Goal: Task Accomplishment & Management: Manage account settings

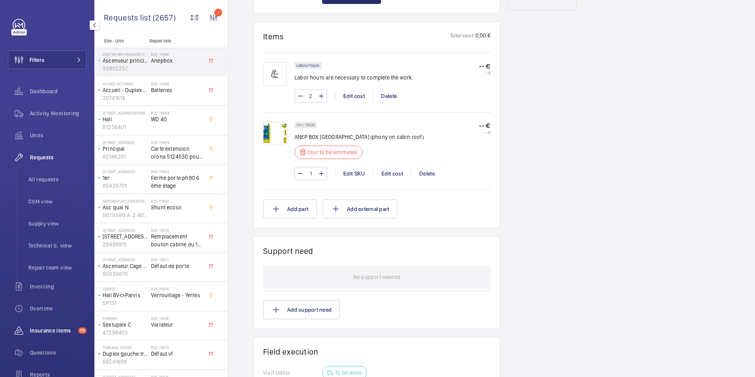
scroll to position [89, 0]
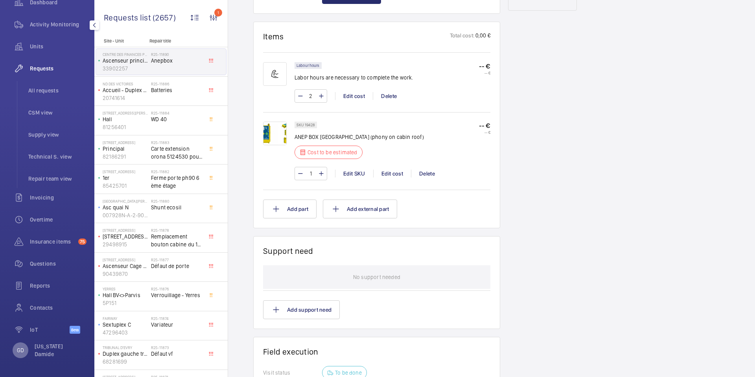
click at [19, 350] on p "GD" at bounding box center [20, 350] width 7 height 8
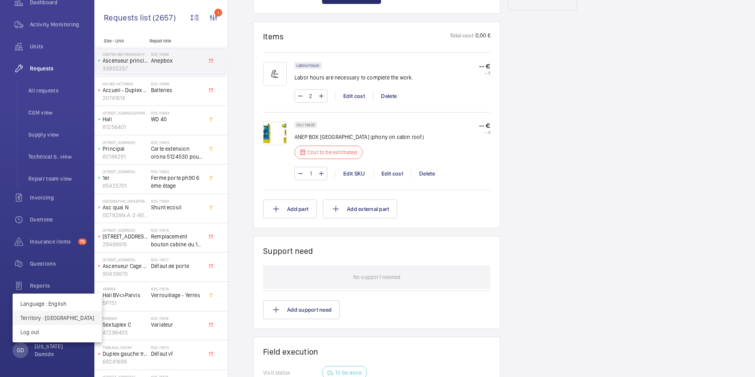
click at [55, 321] on p "Territory : France" at bounding box center [57, 318] width 74 height 8
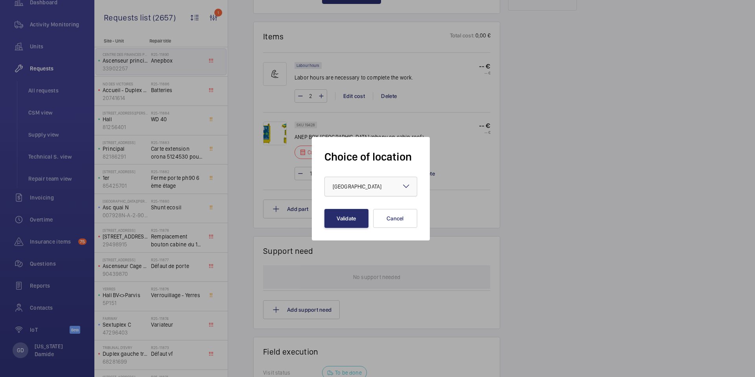
click at [401, 186] on div "× France ×" at bounding box center [370, 187] width 93 height 20
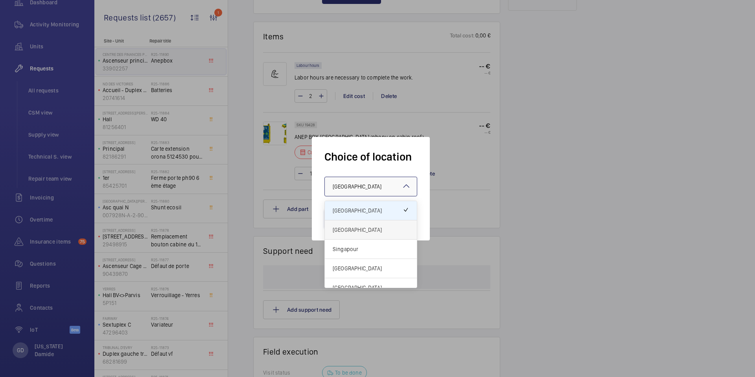
click at [373, 229] on span "United Kingdom" at bounding box center [371, 230] width 76 height 8
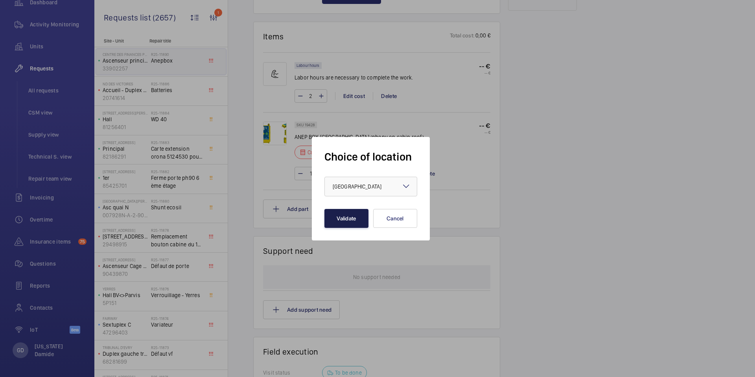
click at [355, 220] on button "Validate" at bounding box center [346, 218] width 44 height 19
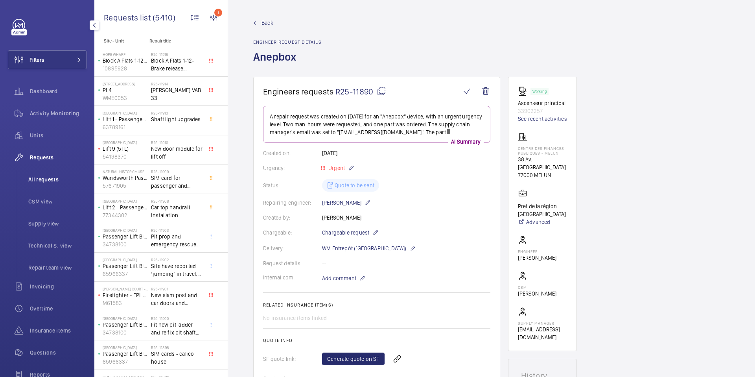
click at [52, 180] on span "All requests" at bounding box center [57, 179] width 58 height 8
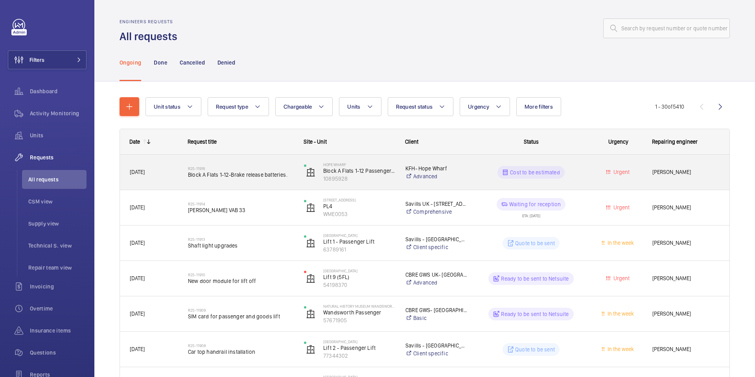
click at [203, 181] on div "R25-11916 Block A Flats 1-12-Brake release batteries." at bounding box center [241, 172] width 106 height 23
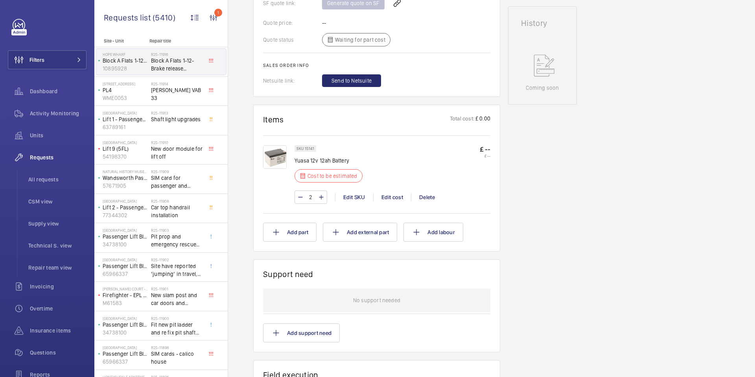
scroll to position [364, 0]
drag, startPoint x: 313, startPoint y: 147, endPoint x: 305, endPoint y: 149, distance: 8.4
click at [305, 149] on p "SKU 15141" at bounding box center [305, 148] width 18 height 3
copy p "15141"
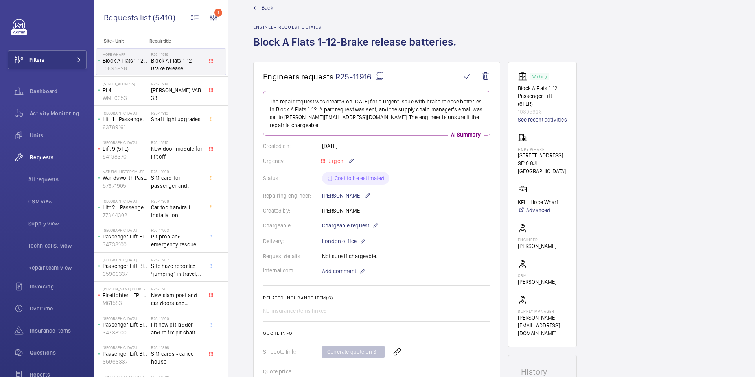
scroll to position [0, 0]
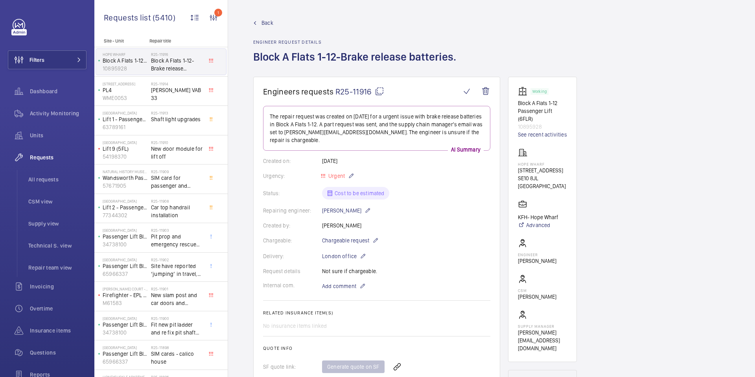
click at [380, 91] on mat-icon at bounding box center [379, 91] width 9 height 9
copy p "15141"
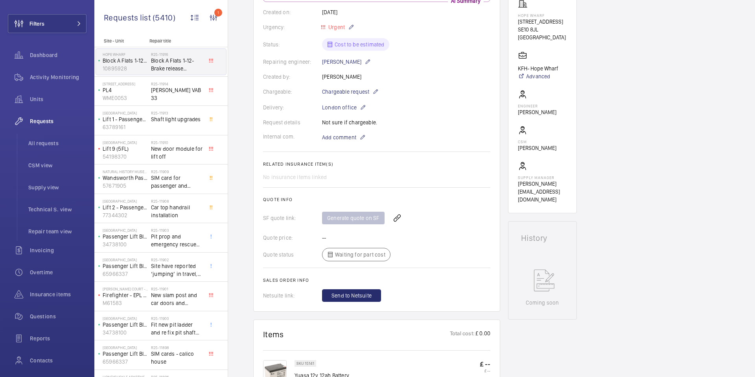
scroll to position [89, 0]
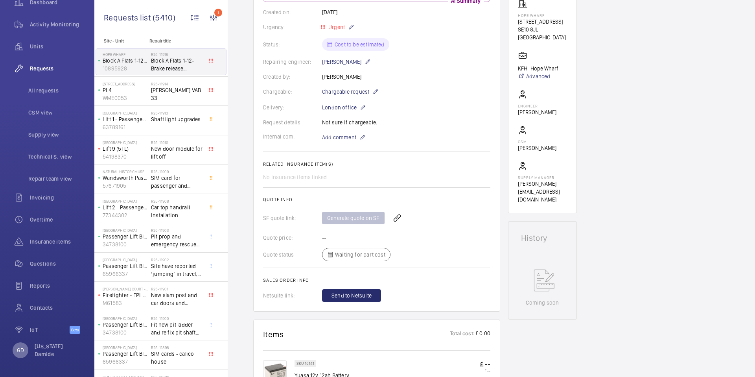
click at [23, 354] on div "GD" at bounding box center [21, 350] width 16 height 16
click at [23, 354] on body "Filters Dashboard Activity Monitoring Units Requests All requests CSM view Supp…" at bounding box center [377, 188] width 755 height 377
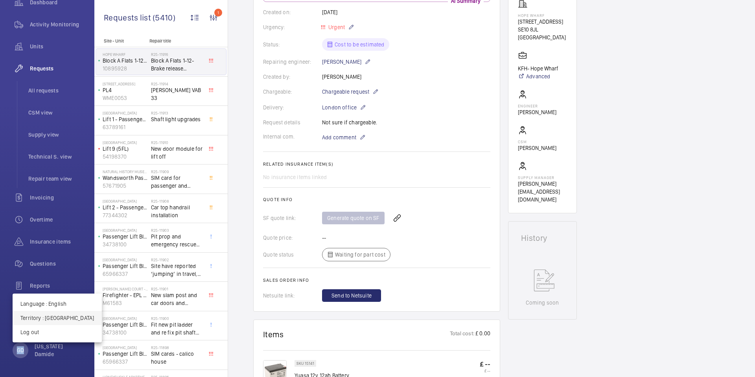
click at [54, 318] on p "Territory : United Kingdom" at bounding box center [57, 318] width 74 height 8
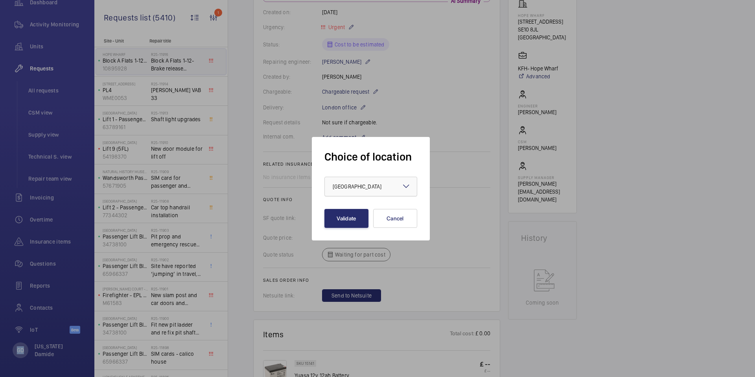
click at [379, 187] on div "× United Kingdom" at bounding box center [367, 186] width 68 height 8
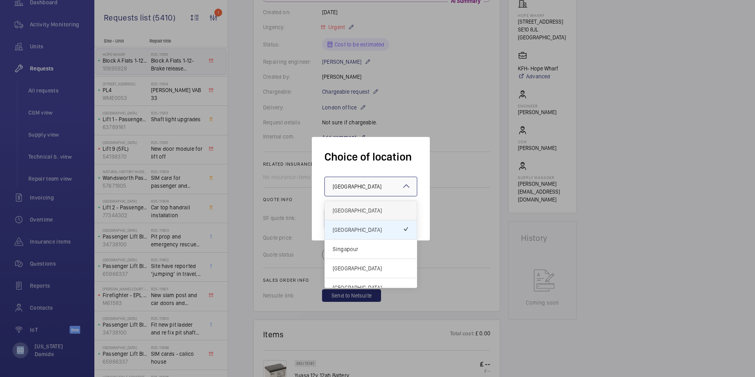
click at [372, 207] on span "[GEOGRAPHIC_DATA]" at bounding box center [371, 210] width 76 height 8
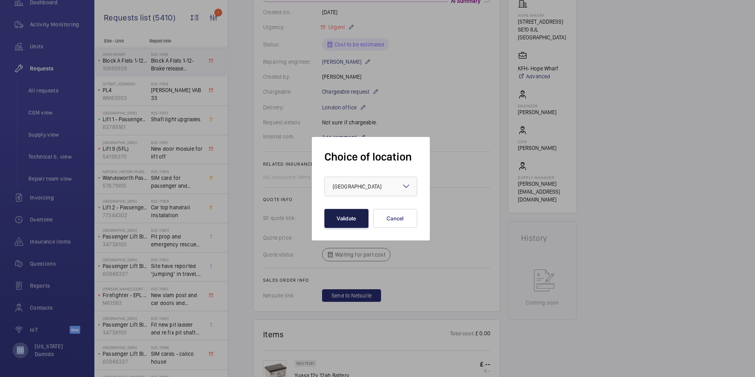
click at [349, 221] on button "Validate" at bounding box center [346, 218] width 44 height 19
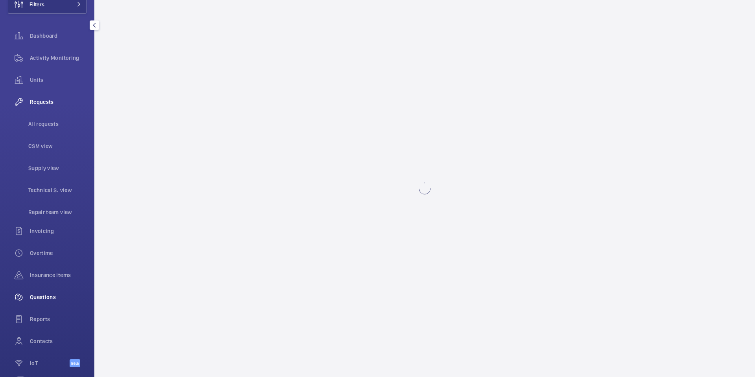
scroll to position [89, 0]
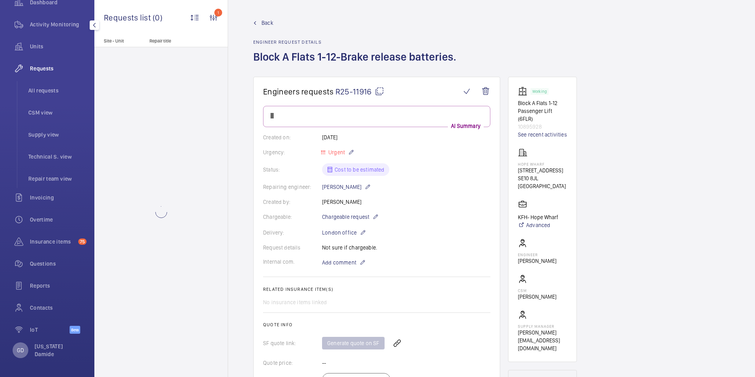
click at [25, 350] on div "GD" at bounding box center [21, 350] width 16 height 16
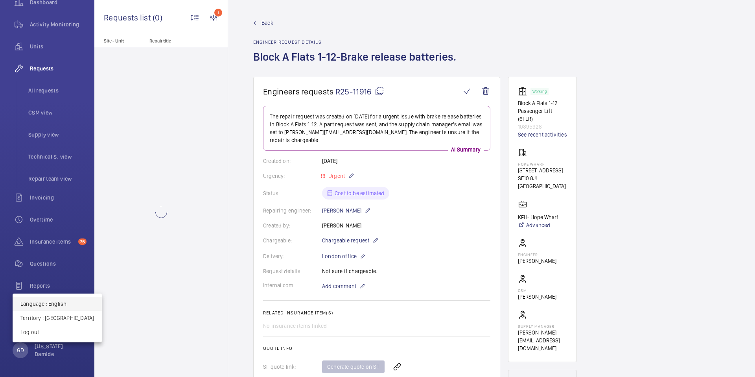
click at [61, 302] on p "Language : English" at bounding box center [57, 304] width 74 height 8
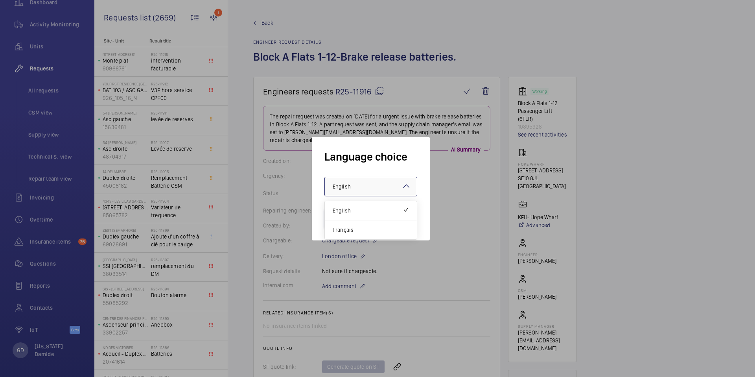
click at [375, 185] on div at bounding box center [371, 186] width 92 height 19
click at [361, 230] on span "Français" at bounding box center [371, 230] width 76 height 8
click at [352, 223] on button "Validate" at bounding box center [346, 218] width 44 height 19
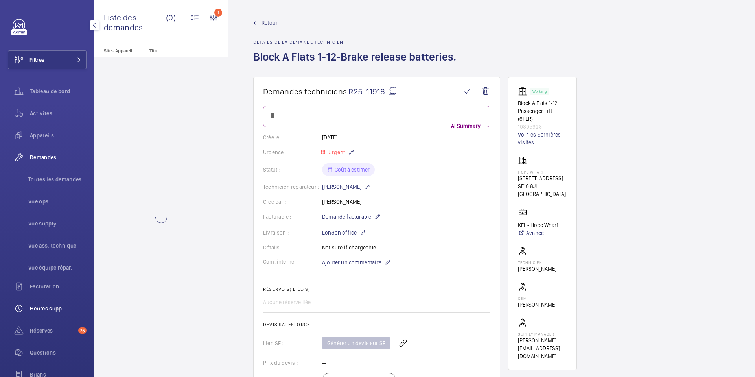
scroll to position [89, 0]
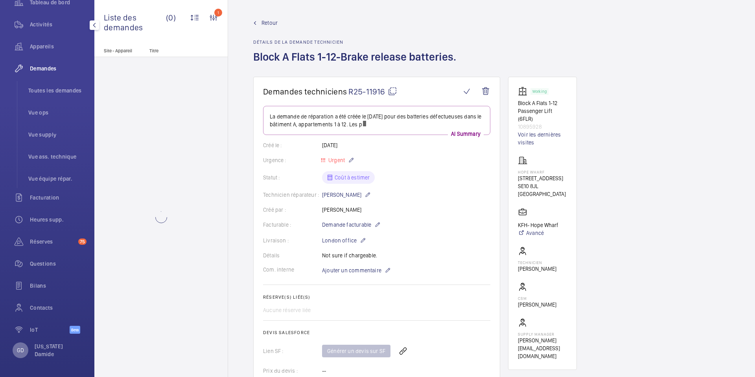
click at [21, 345] on div "GD" at bounding box center [21, 350] width 16 height 16
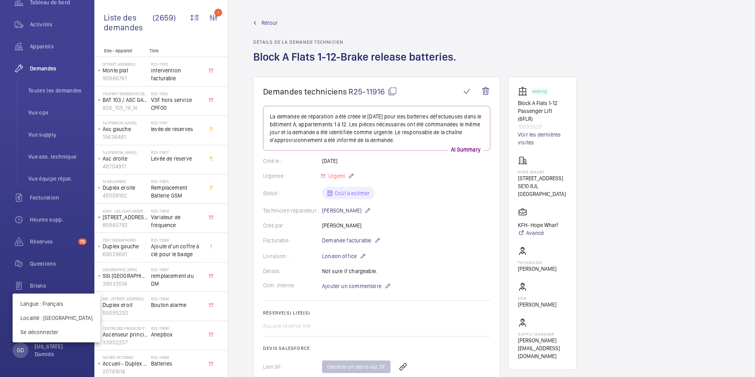
click at [55, 88] on div at bounding box center [377, 188] width 755 height 377
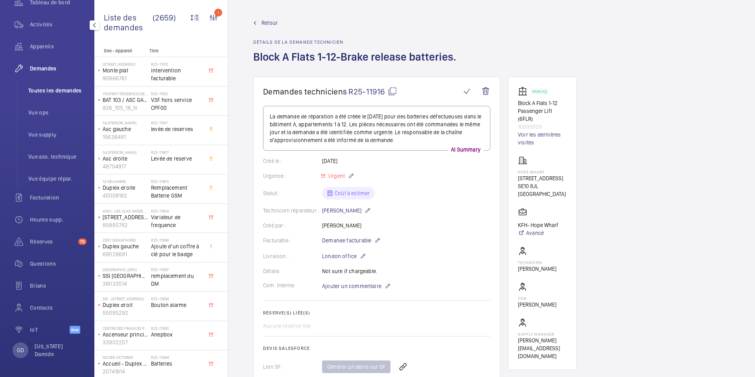
click at [55, 90] on span "Toutes les demandes" at bounding box center [57, 91] width 58 height 8
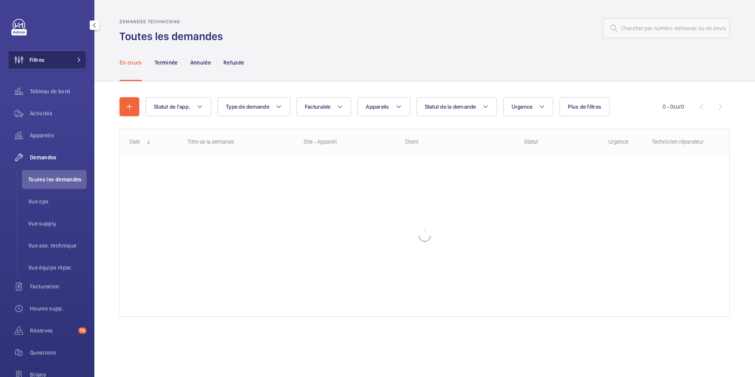
click at [59, 61] on button "Filtres" at bounding box center [47, 59] width 79 height 19
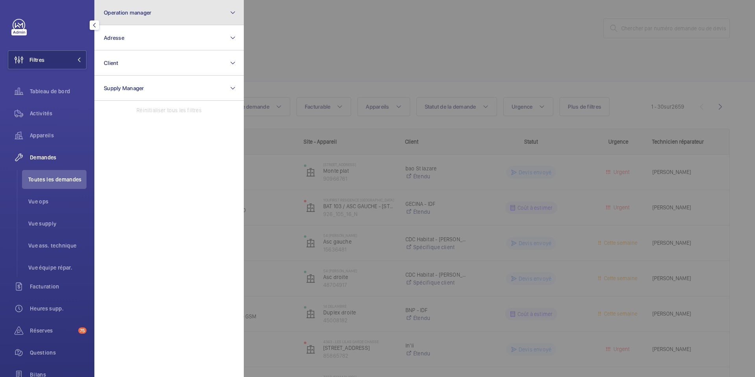
click at [165, 13] on button "Operation manager" at bounding box center [168, 12] width 149 height 25
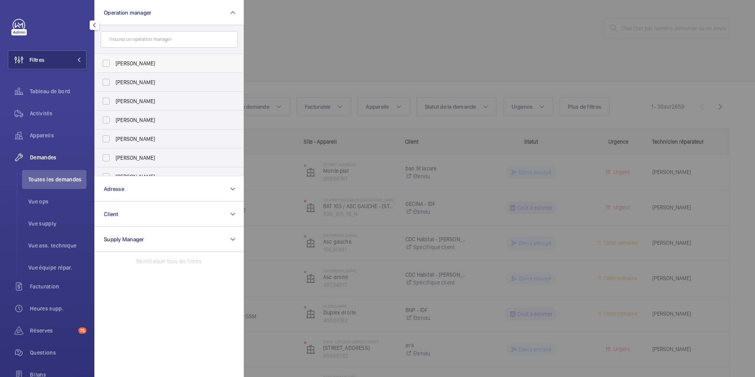
click at [144, 61] on span "Florence Dulin" at bounding box center [170, 63] width 108 height 8
click at [114, 61] on input "Florence Dulin" at bounding box center [106, 63] width 16 height 16
checkbox input "true"
click at [276, 11] on div at bounding box center [621, 188] width 755 height 377
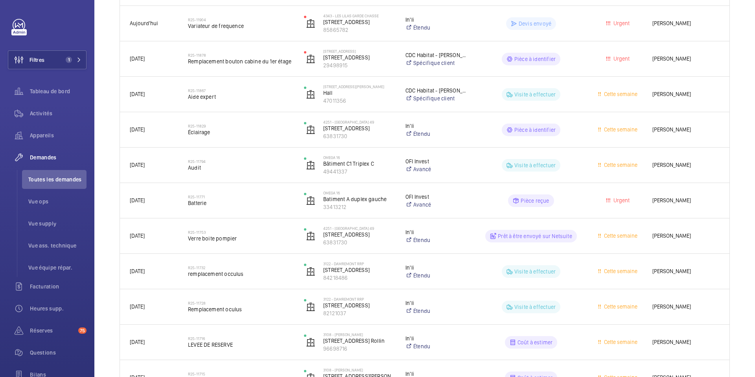
scroll to position [249, 0]
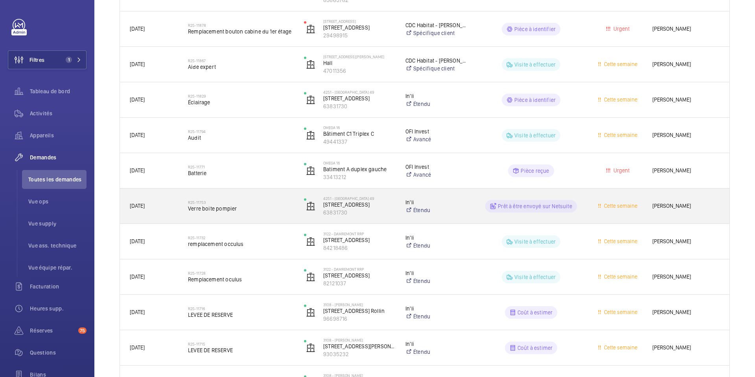
click at [217, 210] on span "Verre boite pompier" at bounding box center [241, 208] width 106 height 8
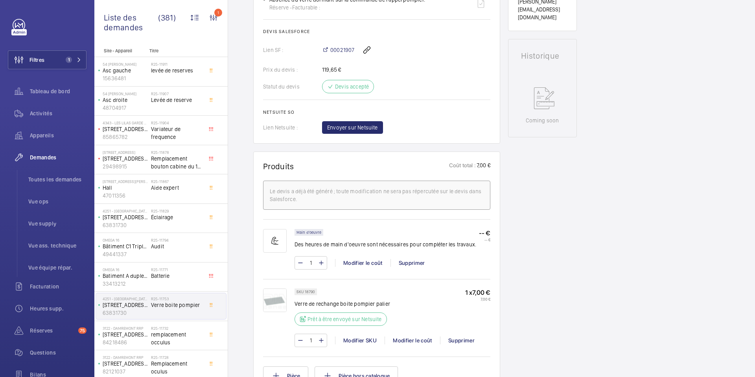
scroll to position [302, 0]
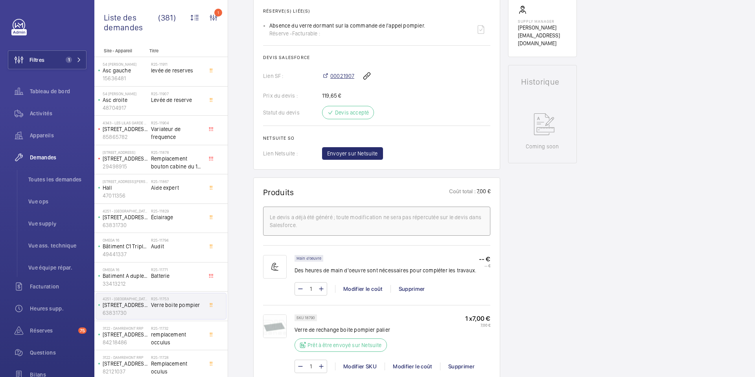
click at [348, 77] on span "00021907" at bounding box center [342, 76] width 24 height 8
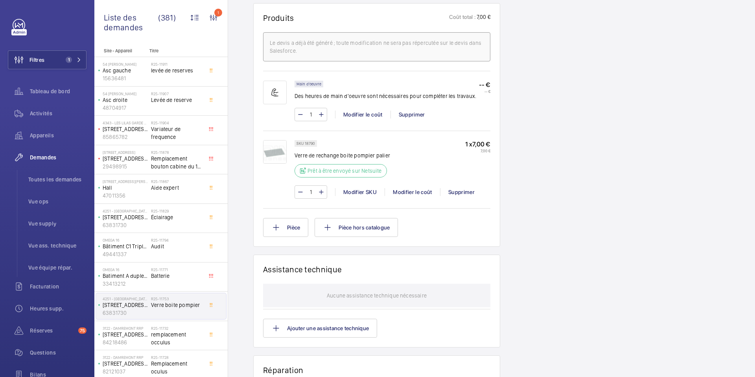
scroll to position [474, 0]
click at [64, 59] on span "1" at bounding box center [67, 60] width 9 height 6
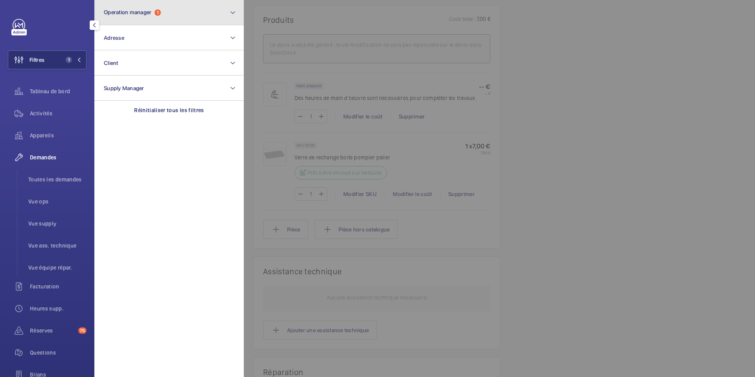
click at [215, 14] on button "Operation manager 1" at bounding box center [168, 12] width 149 height 25
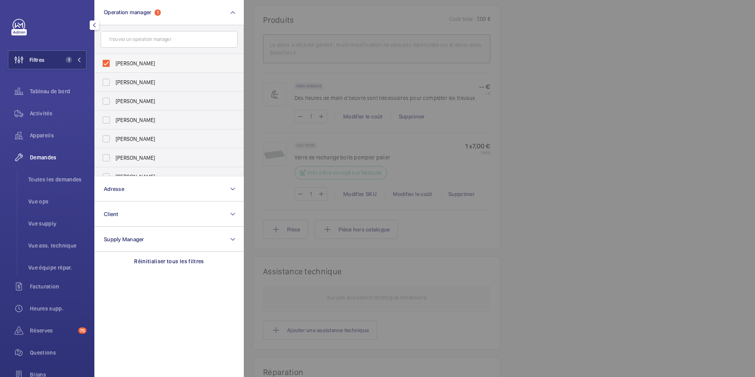
click at [106, 62] on label "Florence Dulin" at bounding box center [163, 63] width 137 height 19
click at [106, 62] on input "Florence Dulin" at bounding box center [106, 63] width 16 height 16
checkbox input "false"
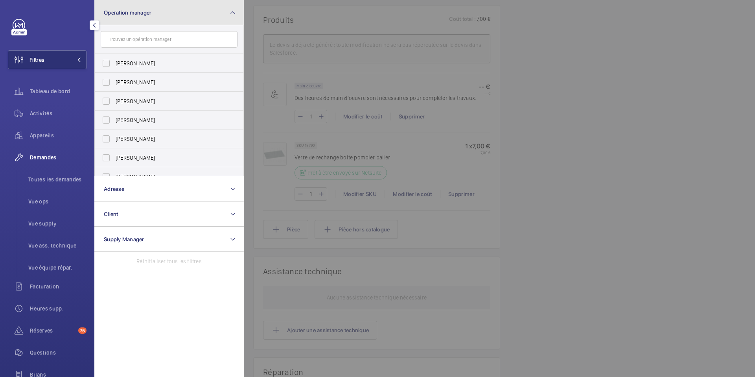
click at [237, 16] on button "Operation manager" at bounding box center [168, 12] width 149 height 25
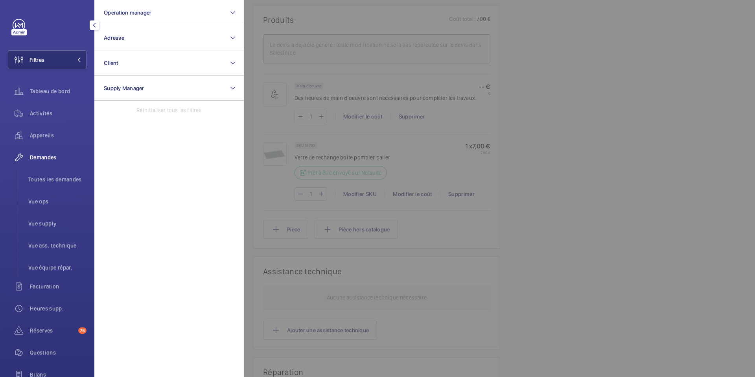
click at [518, 105] on div at bounding box center [621, 188] width 755 height 377
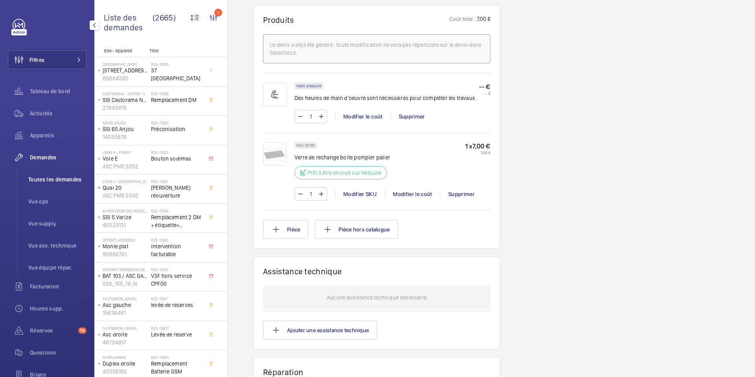
click at [40, 180] on span "Toutes les demandes" at bounding box center [57, 179] width 58 height 8
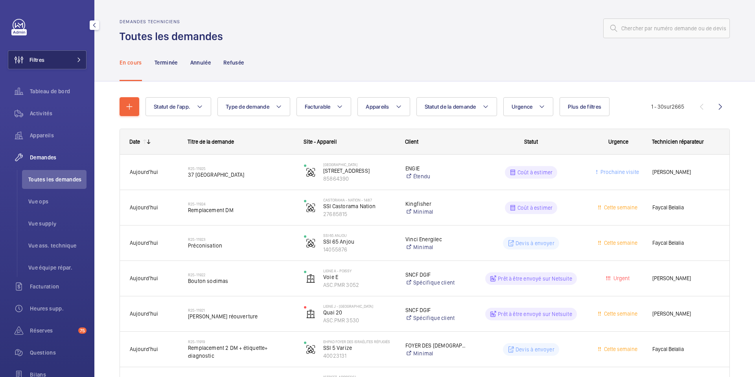
click at [75, 58] on span at bounding box center [76, 59] width 9 height 5
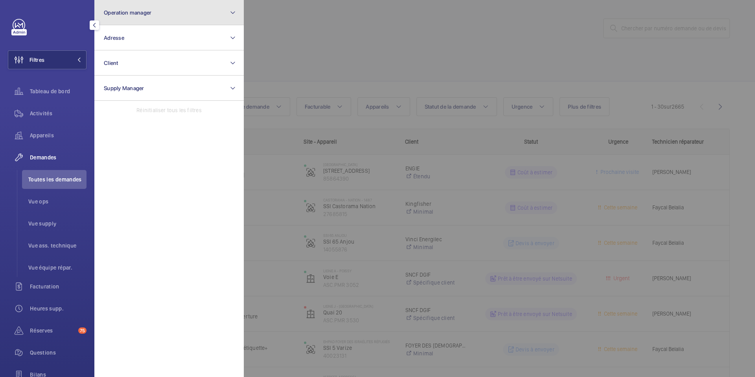
click at [179, 10] on button "Operation manager" at bounding box center [168, 12] width 149 height 25
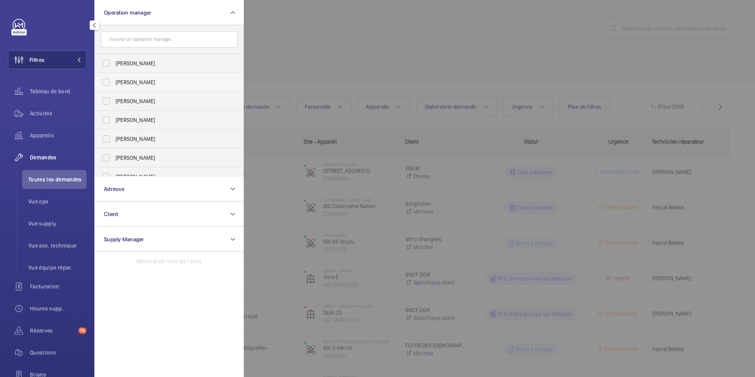
click at [107, 82] on label "Zohra Hamdani" at bounding box center [163, 82] width 137 height 19
click at [107, 82] on input "Zohra Hamdani" at bounding box center [106, 82] width 16 height 16
checkbox input "true"
click at [295, 48] on div at bounding box center [621, 188] width 755 height 377
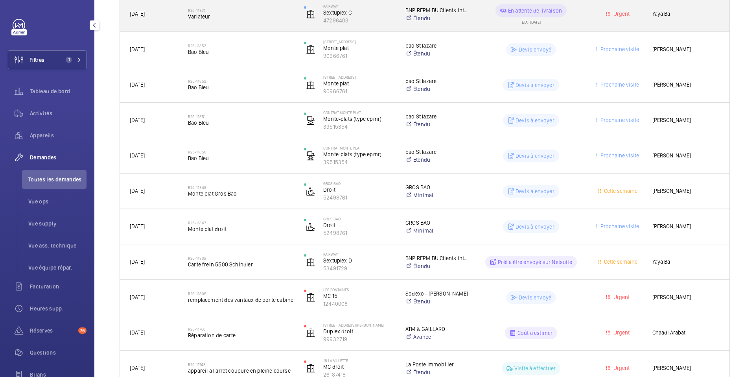
scroll to position [265, 0]
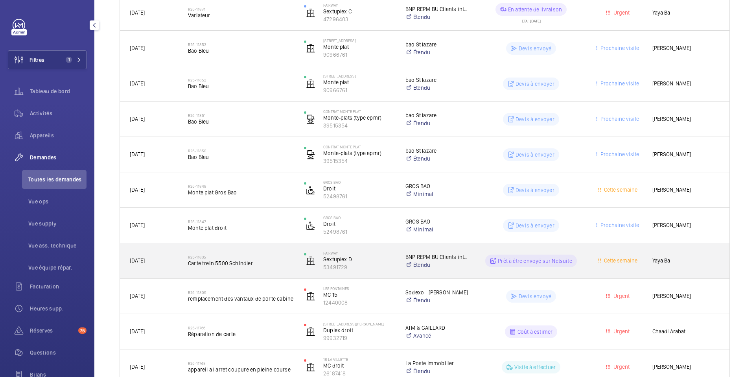
click at [251, 265] on span "Carte frein 5500 Schindler" at bounding box center [241, 263] width 106 height 8
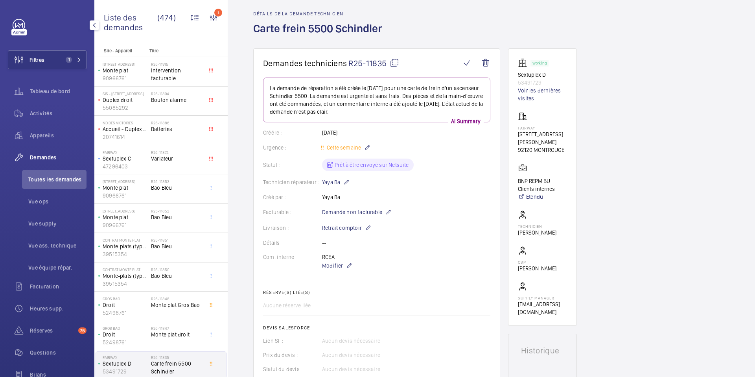
scroll to position [23, 0]
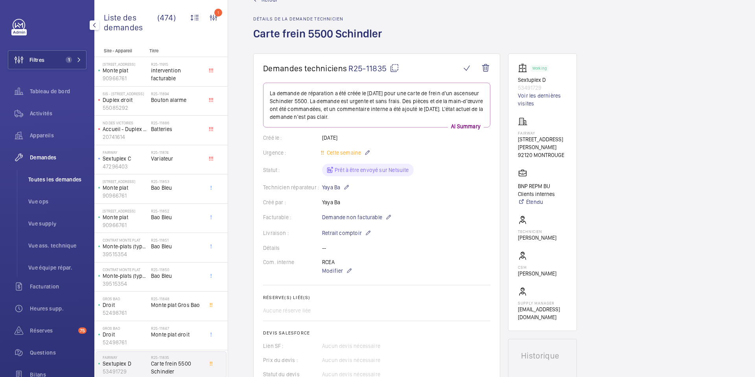
click at [46, 180] on span "Toutes les demandes" at bounding box center [57, 179] width 58 height 8
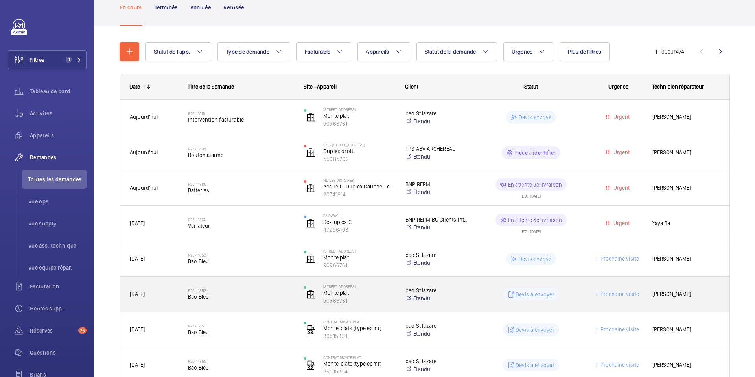
scroll to position [55, 0]
click at [244, 300] on span "Bao Bleu" at bounding box center [241, 297] width 106 height 8
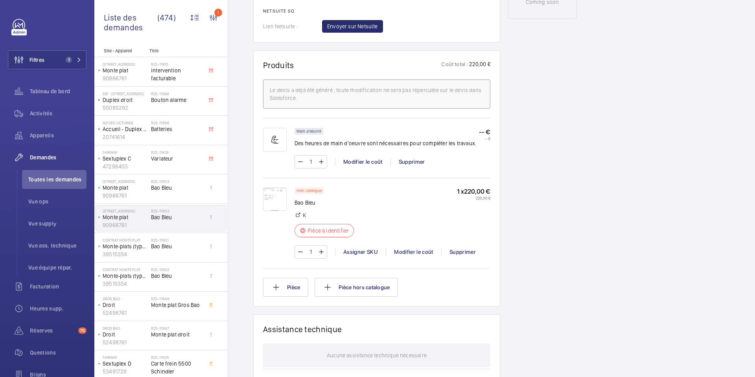
scroll to position [438, 0]
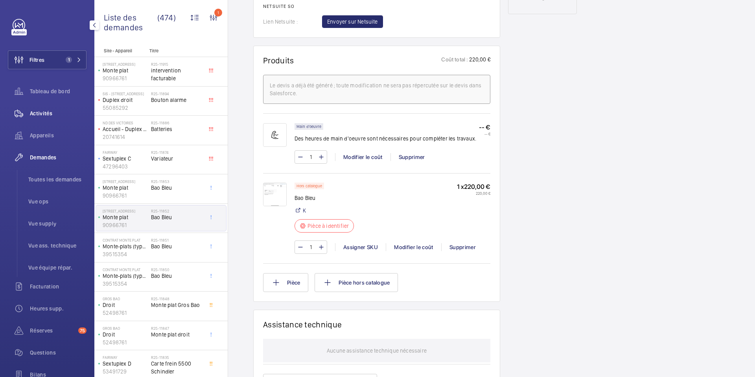
click at [43, 110] on span "Activités" at bounding box center [58, 113] width 57 height 8
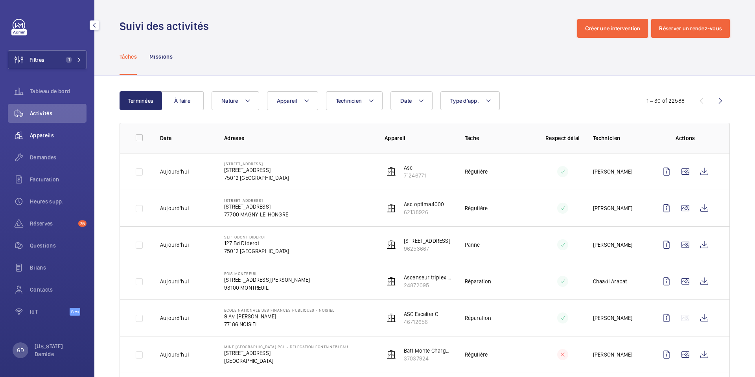
click at [46, 135] on span "Appareils" at bounding box center [58, 135] width 57 height 8
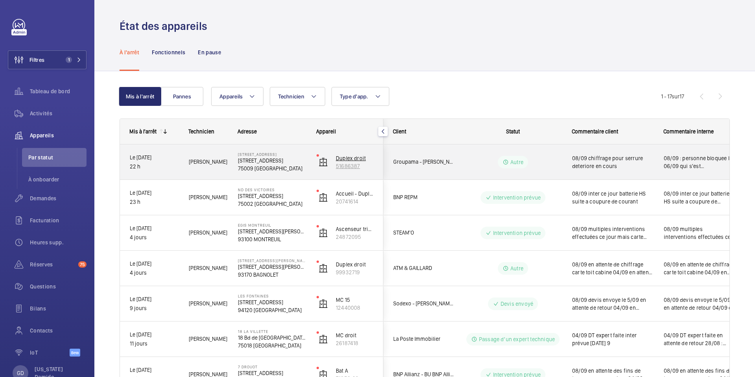
click at [357, 155] on p "Duplex droit" at bounding box center [355, 158] width 38 height 8
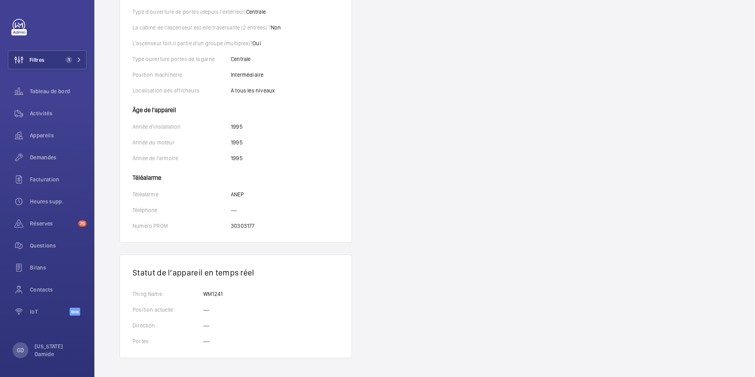
scroll to position [431, 0]
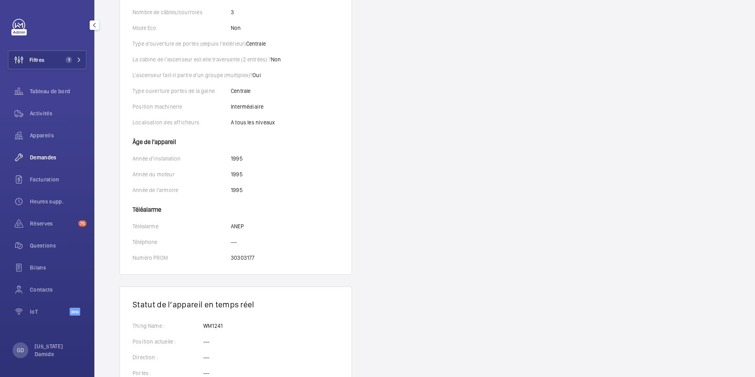
click at [40, 158] on span "Demandes" at bounding box center [58, 157] width 57 height 8
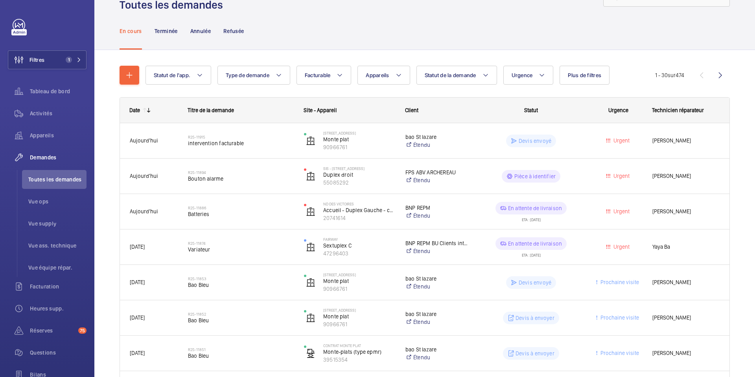
scroll to position [33, 0]
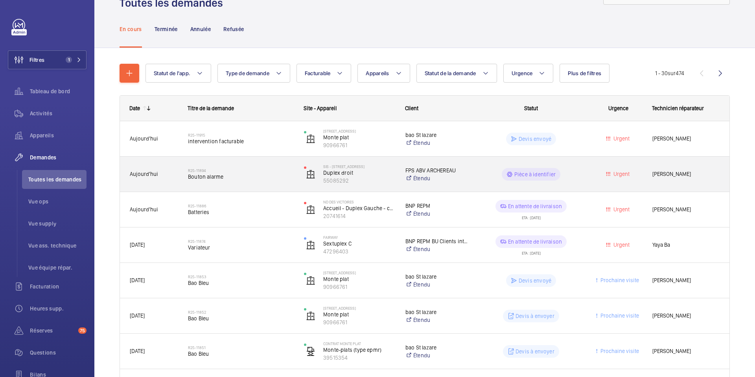
click at [217, 179] on span "Bouton alarme" at bounding box center [241, 177] width 106 height 8
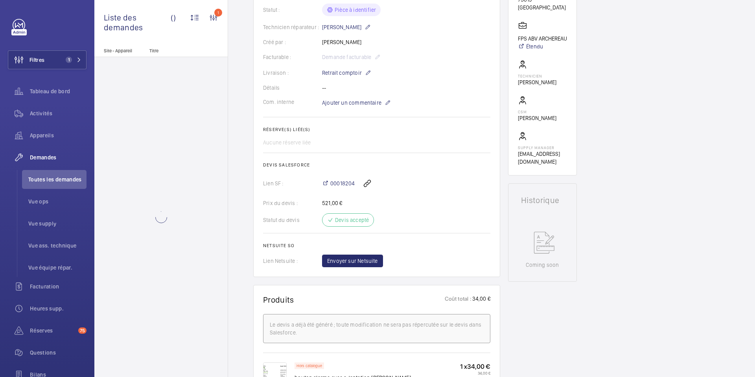
scroll to position [187, 0]
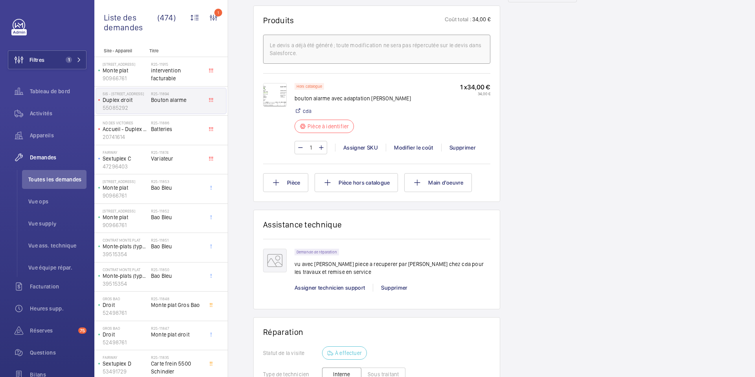
scroll to position [453, 0]
click at [128, 135] on p "20741614" at bounding box center [125, 137] width 45 height 8
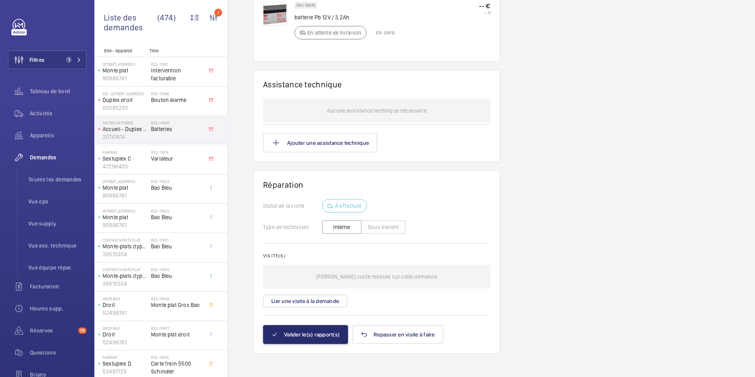
scroll to position [519, 0]
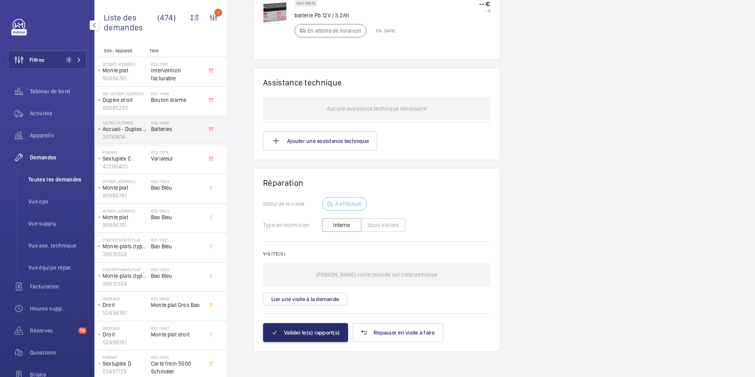
click at [47, 178] on span "Toutes les demandes" at bounding box center [57, 179] width 58 height 8
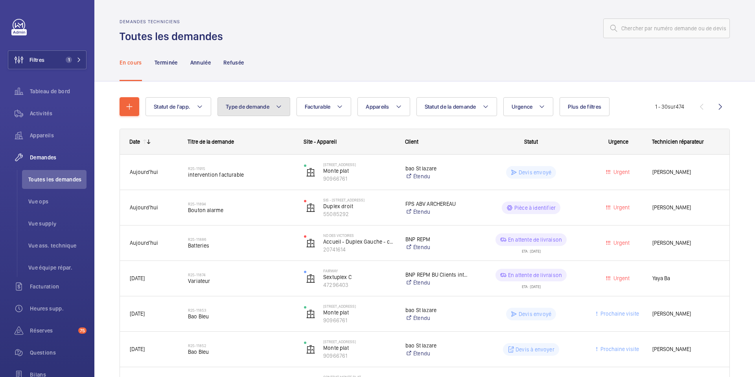
click at [279, 105] on mat-icon at bounding box center [279, 106] width 6 height 9
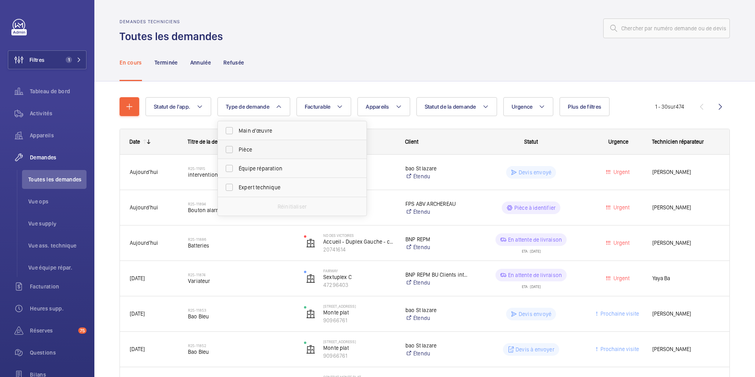
click at [235, 147] on label "Pièce" at bounding box center [286, 149] width 137 height 19
click at [235, 147] on input "Pièce" at bounding box center [229, 150] width 16 height 16
checkbox input "true"
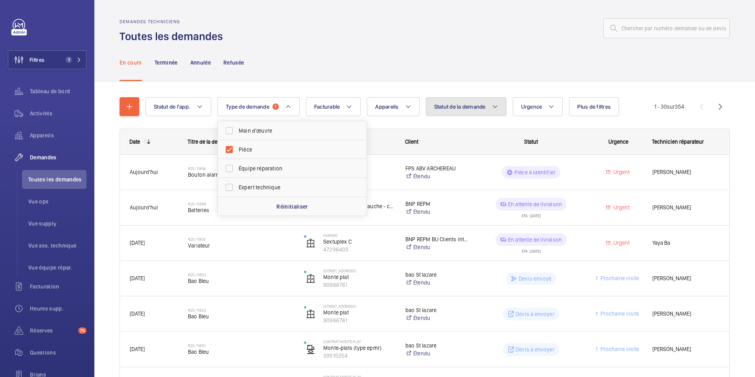
click at [458, 113] on button "Statut de la demande" at bounding box center [466, 106] width 81 height 19
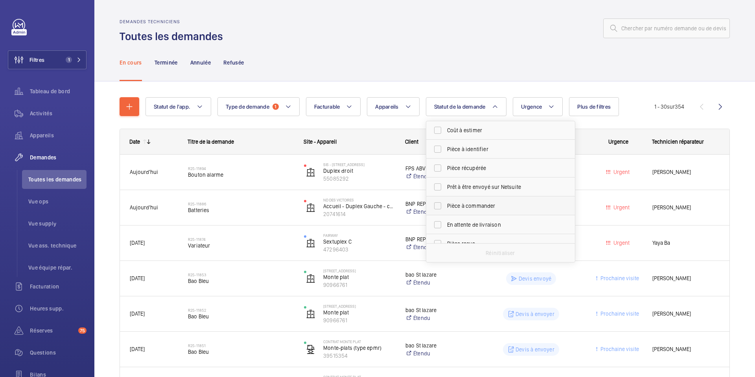
scroll to position [105, 0]
click at [438, 158] on label "Devis à envoyer" at bounding box center [494, 158] width 137 height 19
click at [438, 158] on input "Devis à envoyer" at bounding box center [438, 158] width 16 height 16
checkbox input "true"
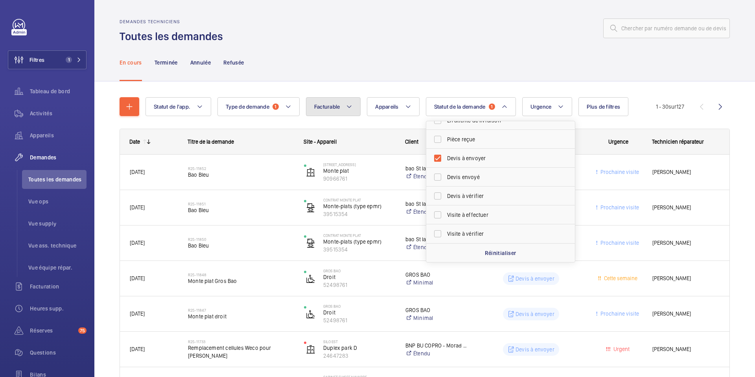
click at [331, 112] on button "Facturable" at bounding box center [333, 106] width 55 height 19
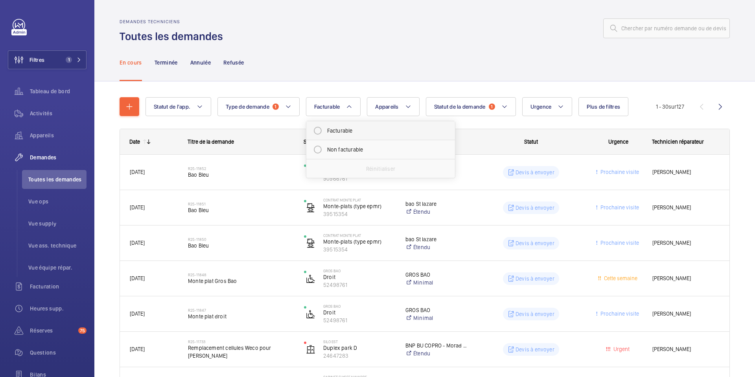
click at [341, 129] on mat-radio-button "Facturable" at bounding box center [381, 131] width 142 height 16
radio input "true"
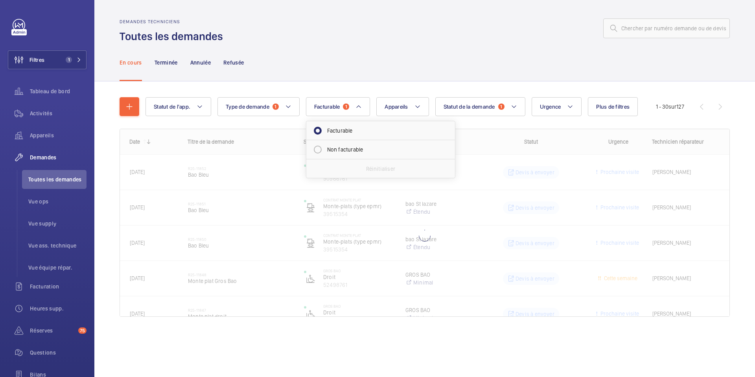
click at [381, 83] on div "Statut de l'app. Type de demande 1 Facturable 1 Facturable Non facturable Réini…" at bounding box center [424, 217] width 661 height 273
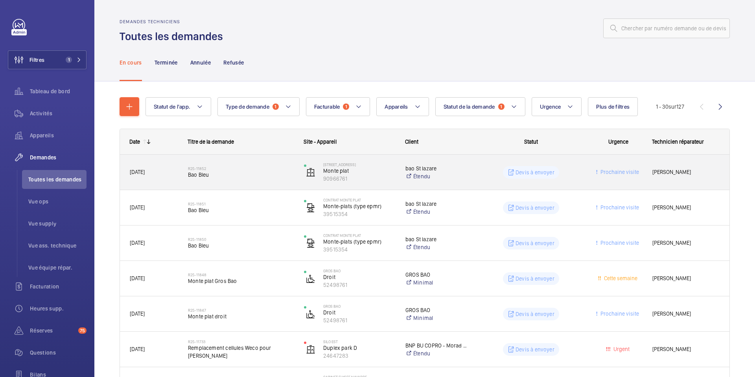
click at [232, 178] on span "Bao Bleu" at bounding box center [241, 175] width 106 height 8
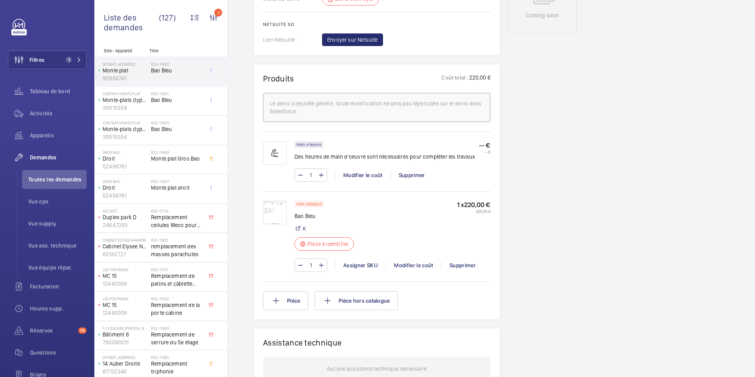
scroll to position [423, 0]
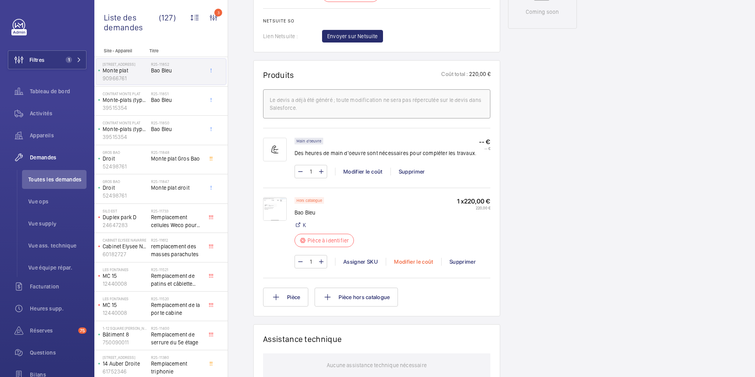
click at [415, 261] on div "Modifier le coût" at bounding box center [413, 262] width 55 height 8
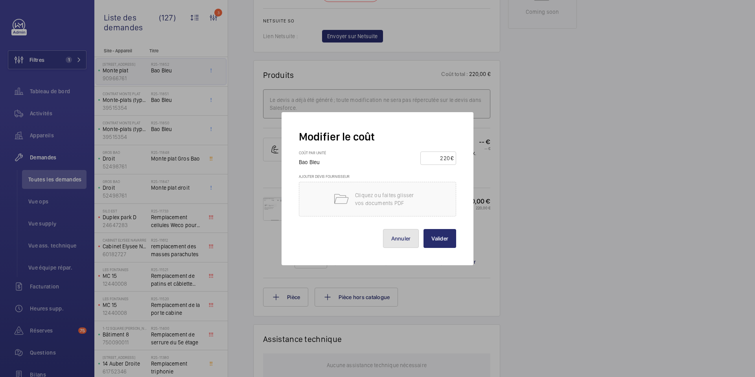
click at [397, 242] on button "Annuler" at bounding box center [401, 238] width 36 height 19
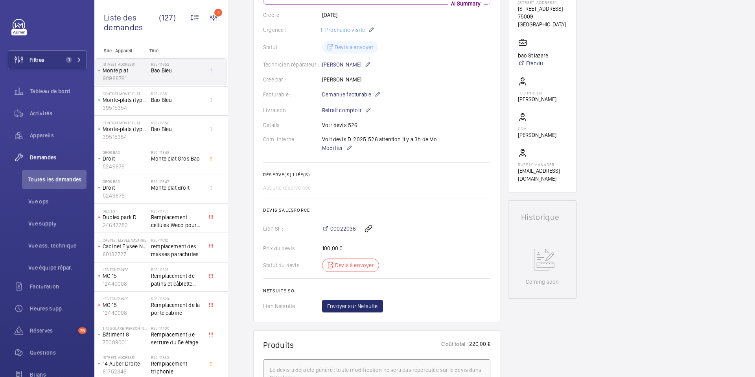
scroll to position [158, 0]
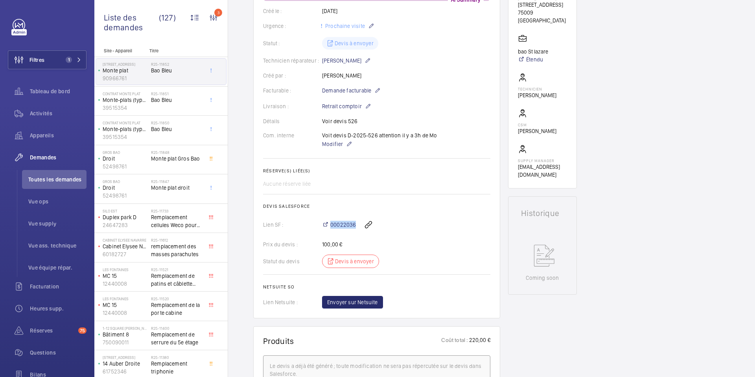
click at [414, 214] on wm-front-card-body "La demande de réparation a été créée le 5 septembre 2025 pour un problème de "B…" at bounding box center [376, 128] width 227 height 360
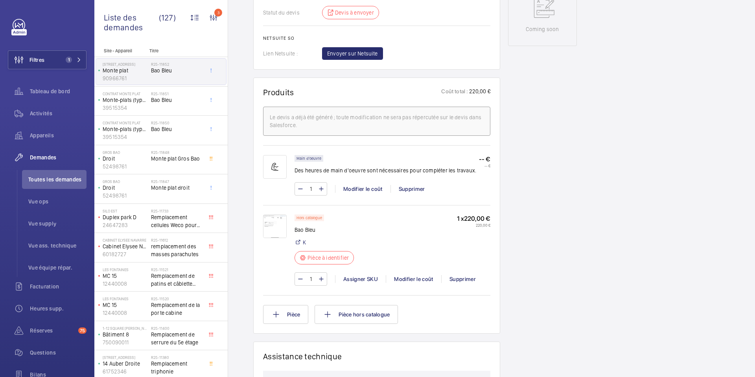
scroll to position [429, 0]
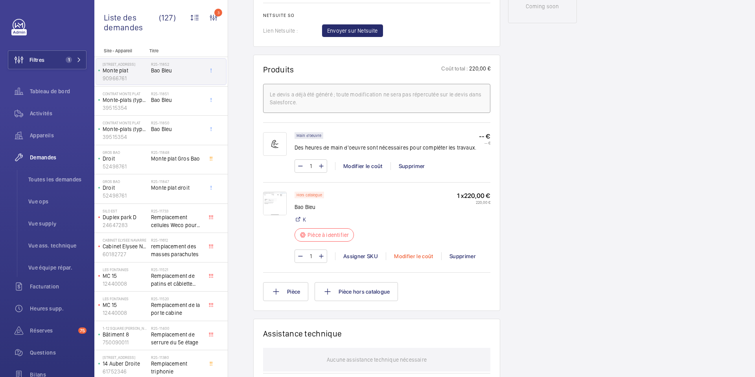
click at [414, 258] on div "Modifier le coût" at bounding box center [413, 256] width 55 height 8
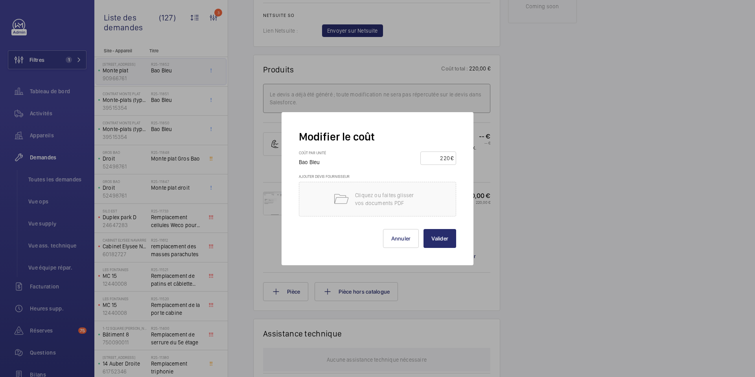
click at [487, 206] on div at bounding box center [377, 188] width 755 height 377
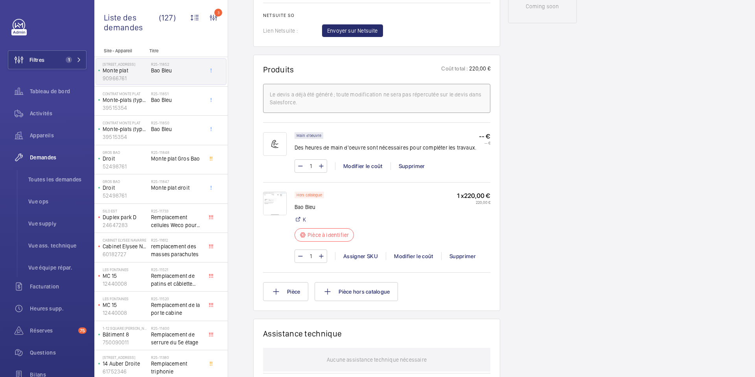
scroll to position [375, 0]
